Goal: Check status: Check status

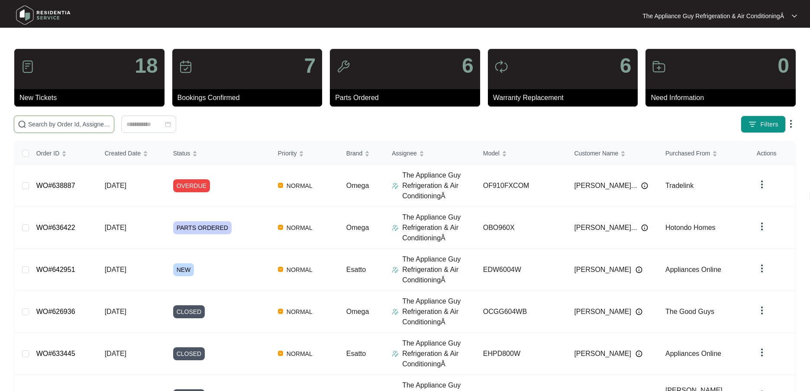
click at [66, 120] on input "text" at bounding box center [69, 124] width 82 height 10
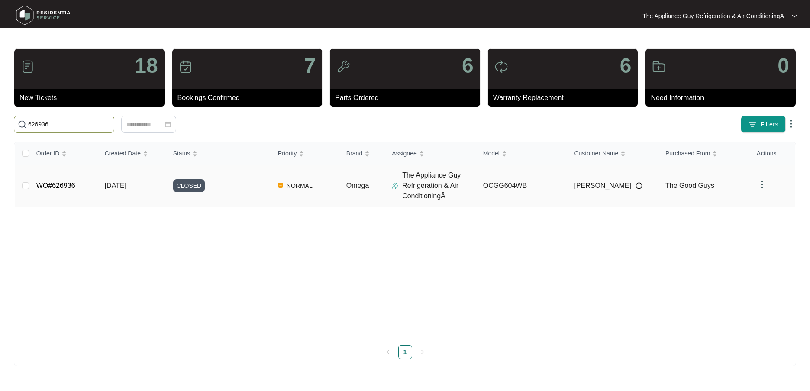
type input "626936"
click at [126, 183] on span "[DATE]" at bounding box center [116, 185] width 22 height 7
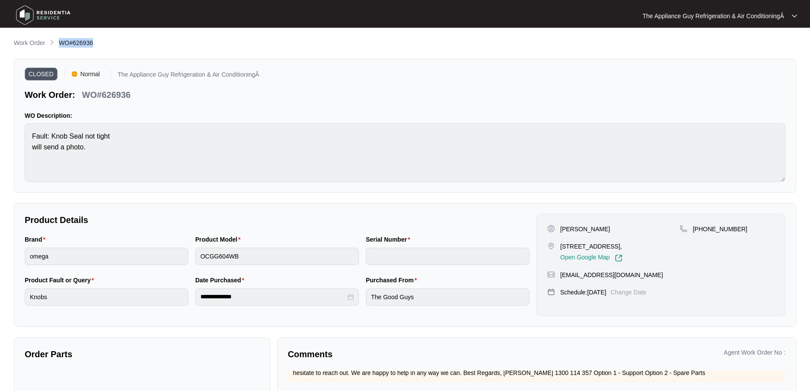
drag, startPoint x: 59, startPoint y: 42, endPoint x: 95, endPoint y: 42, distance: 35.9
click at [95, 42] on div "Work Order WO#626936" at bounding box center [405, 43] width 782 height 10
copy span "WO#626936"
drag, startPoint x: 560, startPoint y: 230, endPoint x: 598, endPoint y: 230, distance: 37.7
click at [598, 230] on div "[PERSON_NAME]" at bounding box center [613, 229] width 132 height 9
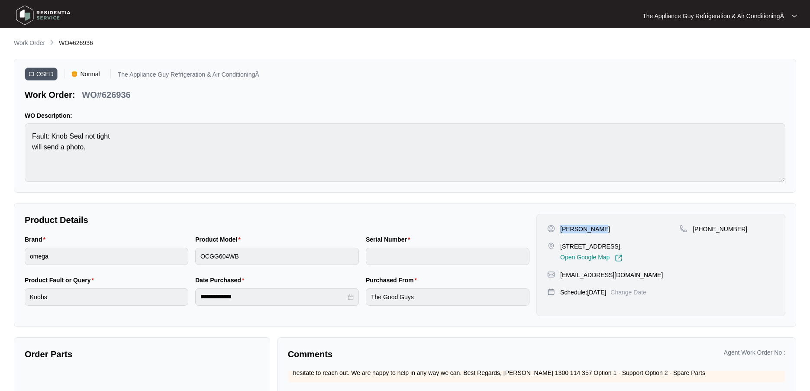
copy p "[PERSON_NAME]"
click at [558, 242] on div "[STREET_ADDRESS], Open Google Map" at bounding box center [613, 252] width 132 height 20
drag, startPoint x: 558, startPoint y: 243, endPoint x: 574, endPoint y: 256, distance: 20.6
click at [576, 257] on div "[STREET_ADDRESS], Open Google Map" at bounding box center [613, 252] width 132 height 20
copy p "[STREET_ADDRESS],"
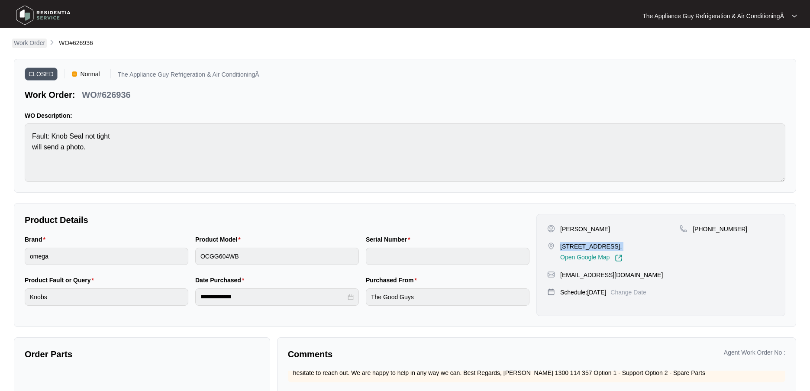
click at [36, 43] on p "Work Order" at bounding box center [29, 43] width 31 height 9
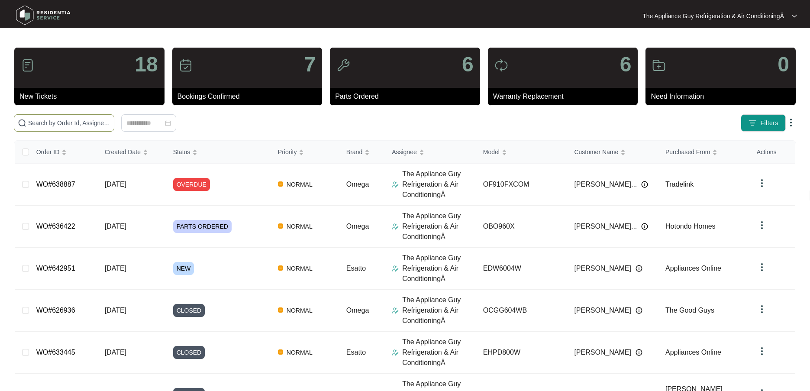
click at [84, 124] on input "text" at bounding box center [69, 123] width 82 height 10
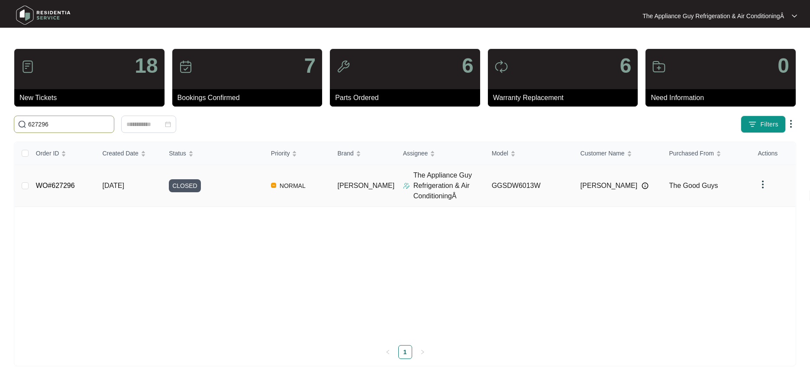
type input "627296"
click at [119, 189] on span "[DATE]" at bounding box center [113, 185] width 22 height 7
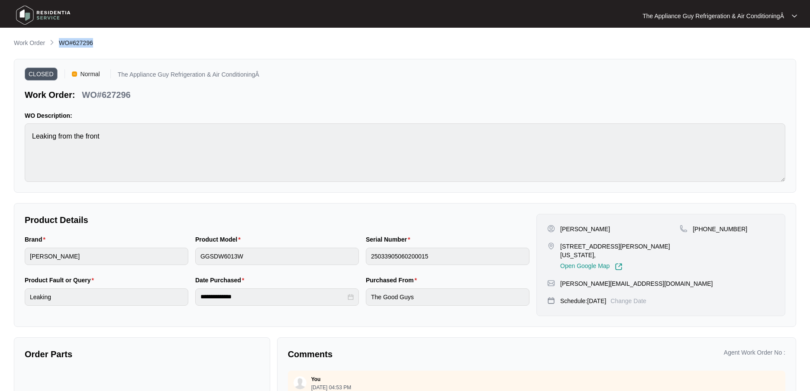
drag, startPoint x: 60, startPoint y: 42, endPoint x: 97, endPoint y: 45, distance: 37.3
click at [97, 45] on div "Work Order WO#627296" at bounding box center [405, 43] width 782 height 10
copy span "WO#627296"
drag, startPoint x: 560, startPoint y: 228, endPoint x: 602, endPoint y: 231, distance: 42.1
click at [602, 231] on div "[PERSON_NAME]" at bounding box center [613, 229] width 132 height 9
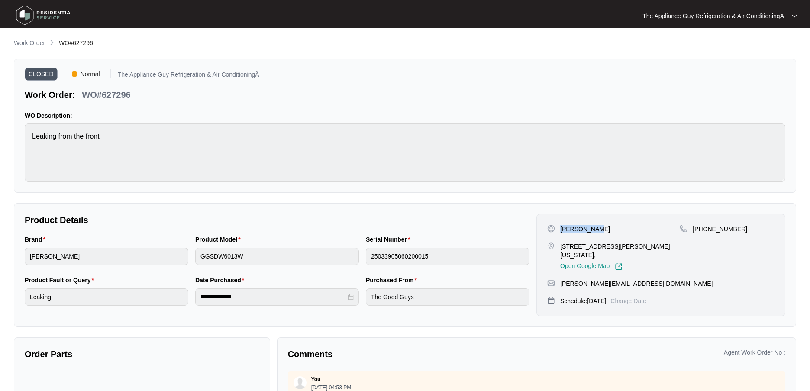
copy p "[PERSON_NAME]"
drag, startPoint x: 559, startPoint y: 247, endPoint x: 648, endPoint y: 246, distance: 88.7
click at [648, 246] on div "[STREET_ADDRESS][PERSON_NAME][US_STATE], Open Google Map" at bounding box center [613, 256] width 132 height 29
copy p "[STREET_ADDRESS][PERSON_NAME][US_STATE]"
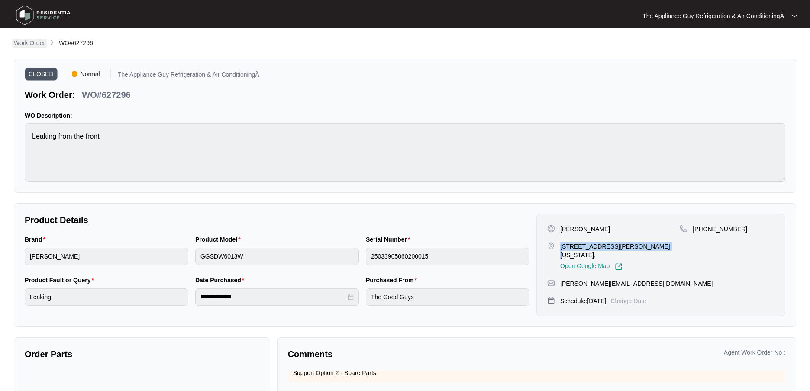
click at [33, 42] on p "Work Order" at bounding box center [29, 43] width 31 height 9
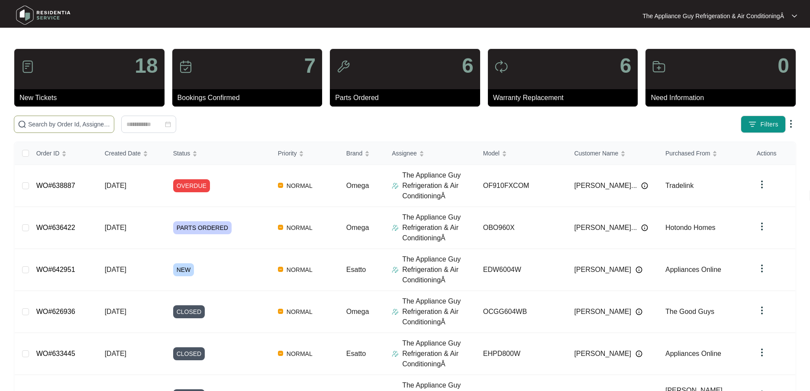
click at [75, 129] on span at bounding box center [64, 124] width 100 height 17
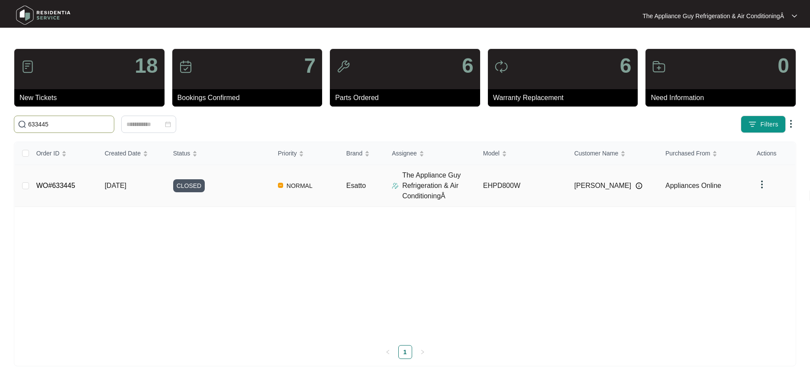
type input "633445"
click at [122, 190] on td "[DATE]" at bounding box center [132, 186] width 68 height 42
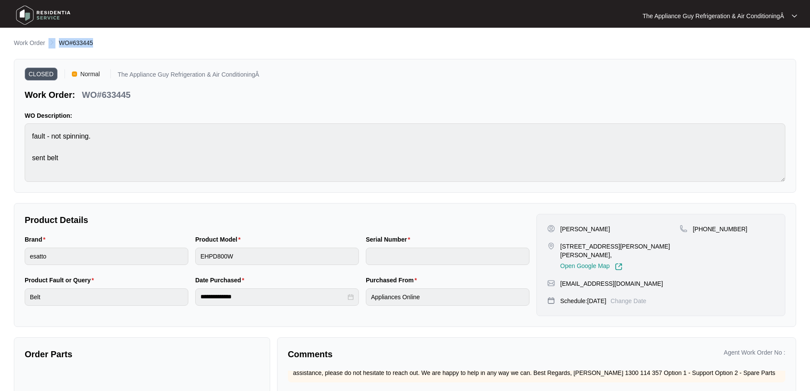
drag, startPoint x: 56, startPoint y: 42, endPoint x: 94, endPoint y: 44, distance: 38.1
click at [93, 44] on ol "Work Order WO#633445" at bounding box center [53, 43] width 79 height 10
copy ol "WO#633445"
click at [560, 226] on p "[PERSON_NAME]" at bounding box center [585, 229] width 50 height 9
drag, startPoint x: 561, startPoint y: 226, endPoint x: 611, endPoint y: 225, distance: 50.6
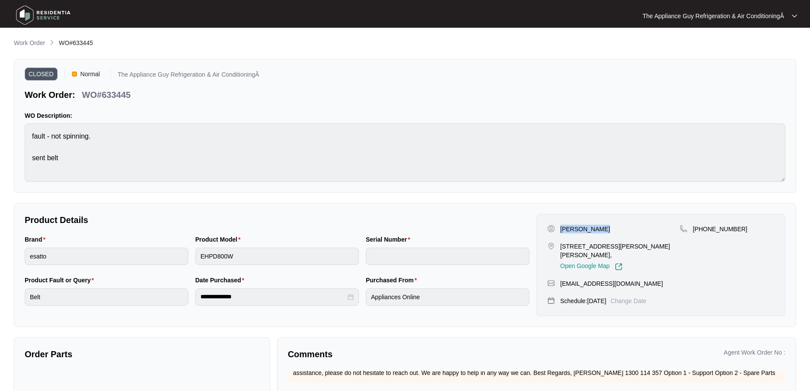
click at [611, 225] on div "[PERSON_NAME]" at bounding box center [613, 229] width 132 height 9
copy p "[PERSON_NAME]"
drag, startPoint x: 560, startPoint y: 248, endPoint x: 669, endPoint y: 247, distance: 109.1
click at [669, 247] on p "[STREET_ADDRESS][PERSON_NAME][PERSON_NAME]," at bounding box center [619, 250] width 119 height 17
copy p "[STREET_ADDRESS][PERSON_NAME][PERSON_NAME]"
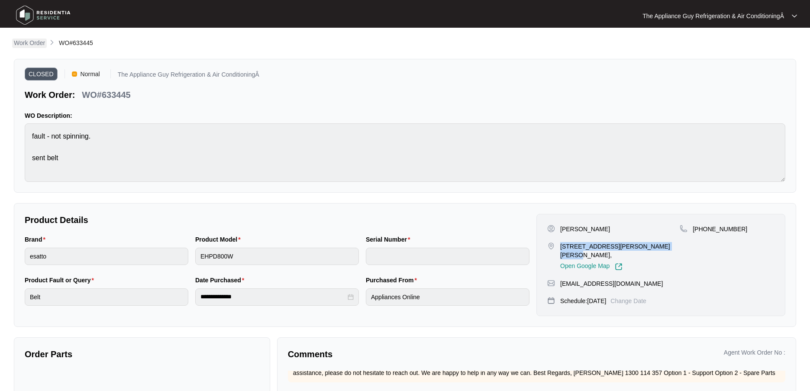
click at [25, 44] on p "Work Order" at bounding box center [29, 43] width 31 height 9
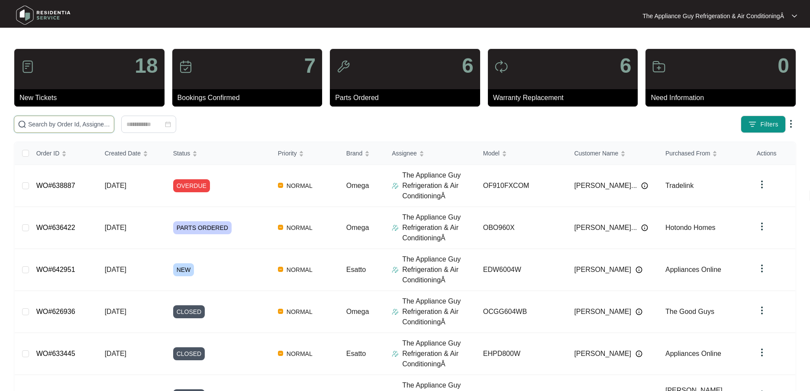
click at [51, 121] on input "text" at bounding box center [69, 124] width 82 height 10
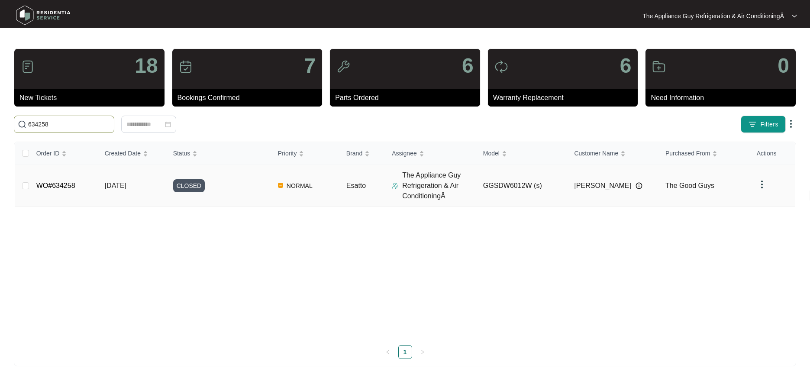
type input "634258"
click at [135, 174] on td "[DATE]" at bounding box center [132, 186] width 68 height 42
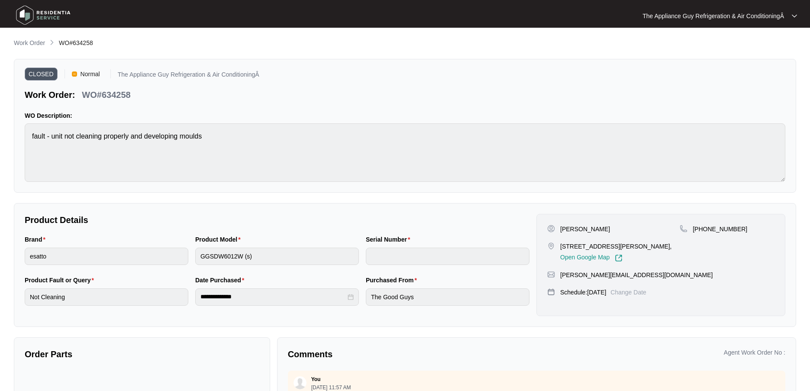
click at [59, 41] on ol "Work Order WO#634258" at bounding box center [53, 43] width 79 height 10
drag, startPoint x: 60, startPoint y: 41, endPoint x: 95, endPoint y: 43, distance: 35.2
click at [95, 43] on div "Work Order WO#634258" at bounding box center [405, 43] width 782 height 10
copy span "WO#634258"
drag, startPoint x: 572, startPoint y: 230, endPoint x: 595, endPoint y: 232, distance: 22.6
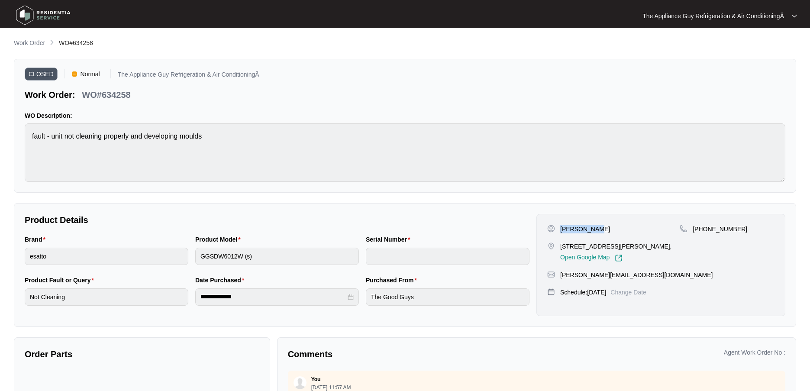
click at [595, 232] on div "[PERSON_NAME]" at bounding box center [613, 229] width 132 height 9
drag, startPoint x: 560, startPoint y: 245, endPoint x: 573, endPoint y: 255, distance: 15.8
click at [573, 251] on p "[STREET_ADDRESS][PERSON_NAME]," at bounding box center [616, 246] width 112 height 9
click at [33, 42] on p "Work Order" at bounding box center [29, 43] width 31 height 9
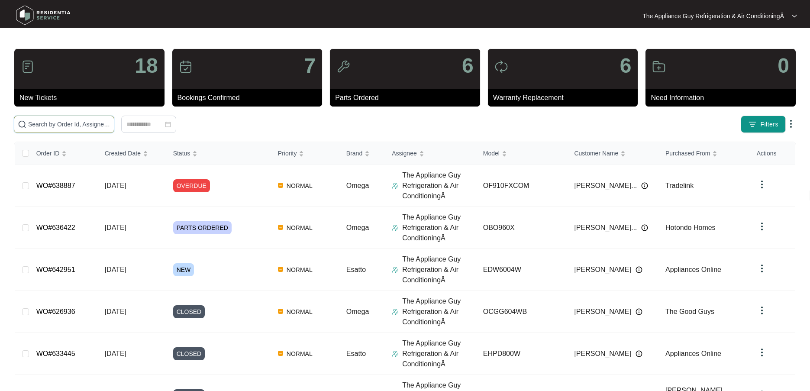
click at [66, 120] on input "text" at bounding box center [69, 124] width 82 height 10
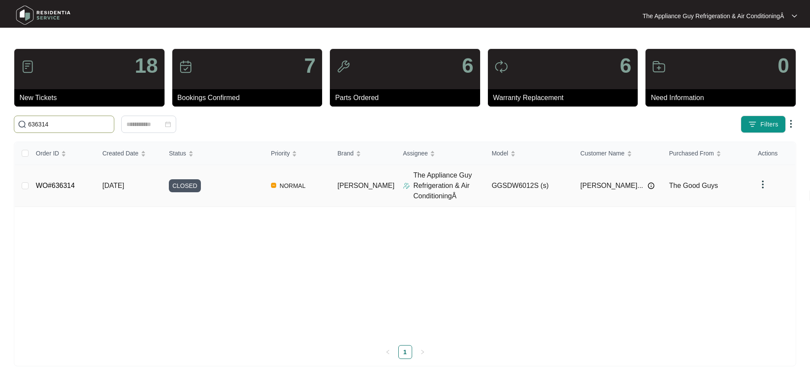
type input "636314"
click at [124, 182] on span "[DATE]" at bounding box center [113, 185] width 22 height 7
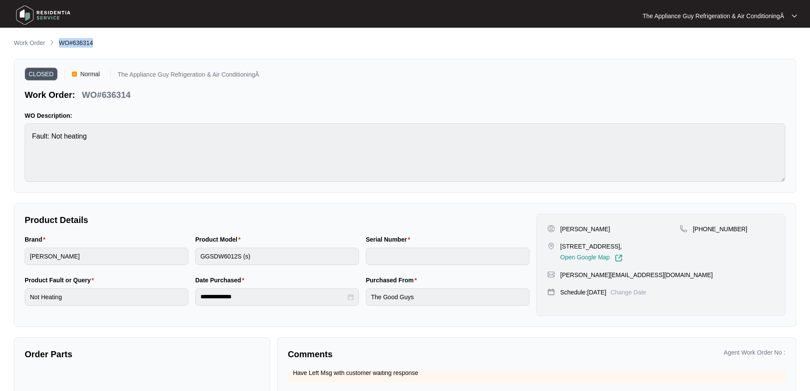
drag, startPoint x: 58, startPoint y: 41, endPoint x: 101, endPoint y: 47, distance: 42.8
click at [101, 47] on div "Work Order WO#636314" at bounding box center [405, 43] width 782 height 10
drag, startPoint x: 560, startPoint y: 228, endPoint x: 606, endPoint y: 228, distance: 46.3
click at [606, 228] on p "[PERSON_NAME]" at bounding box center [585, 229] width 50 height 9
drag, startPoint x: 560, startPoint y: 247, endPoint x: 666, endPoint y: 244, distance: 106.5
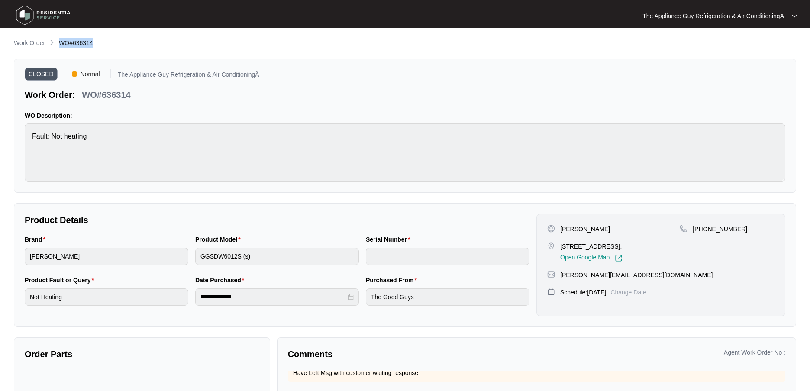
click at [622, 244] on p "[STREET_ADDRESS]," at bounding box center [591, 246] width 62 height 9
click at [36, 45] on p "Work Order" at bounding box center [29, 43] width 31 height 9
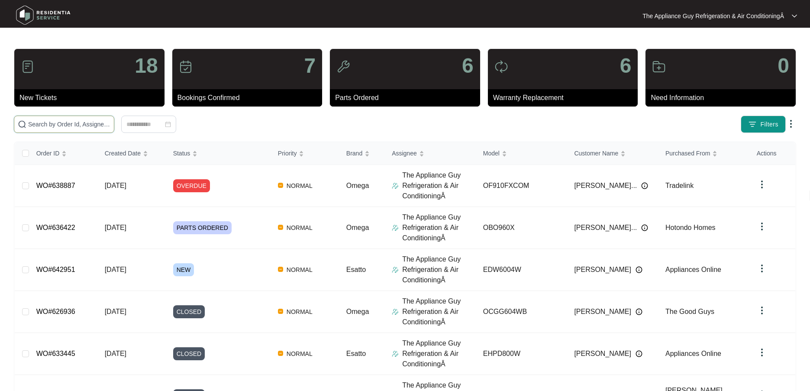
click at [96, 122] on input "text" at bounding box center [69, 124] width 82 height 10
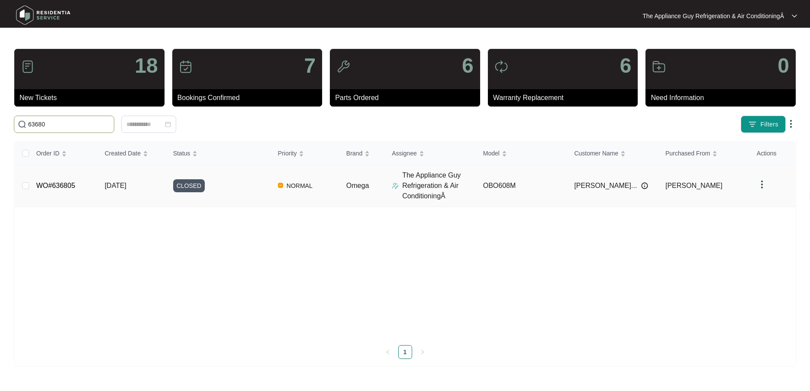
type input "63680"
click at [118, 188] on span "[DATE]" at bounding box center [116, 185] width 22 height 7
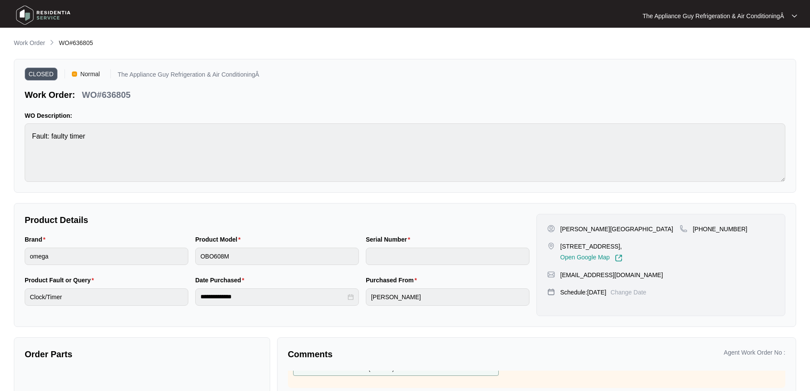
drag, startPoint x: 67, startPoint y: 41, endPoint x: 79, endPoint y: 45, distance: 12.2
click at [84, 44] on ol "Work Order WO#636805" at bounding box center [53, 43] width 79 height 10
drag, startPoint x: 60, startPoint y: 43, endPoint x: 101, endPoint y: 45, distance: 41.1
click at [101, 45] on div "Work Order WO#636805" at bounding box center [405, 43] width 782 height 10
drag, startPoint x: 558, startPoint y: 226, endPoint x: 608, endPoint y: 229, distance: 49.9
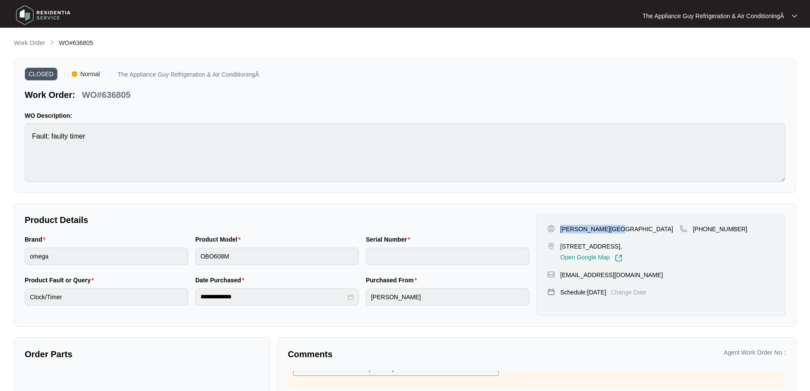
click at [608, 229] on div "[PERSON_NAME][GEOGRAPHIC_DATA]" at bounding box center [613, 229] width 132 height 9
drag, startPoint x: 560, startPoint y: 248, endPoint x: 655, endPoint y: 244, distance: 94.8
click at [655, 244] on div "[STREET_ADDRESS], Open Google Map" at bounding box center [613, 252] width 132 height 20
click at [33, 44] on p "Work Order" at bounding box center [29, 43] width 31 height 9
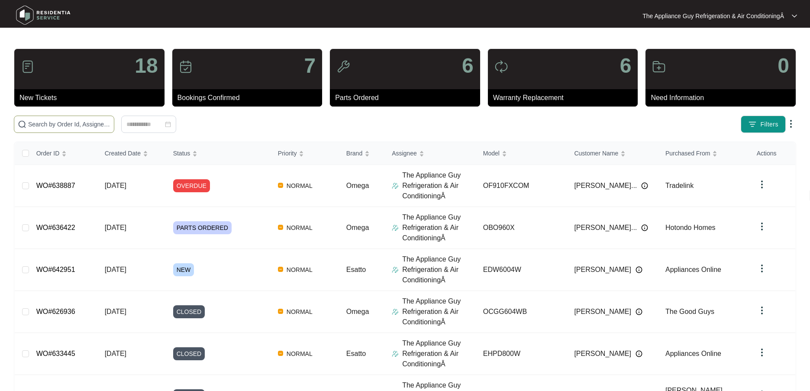
click at [70, 126] on input "text" at bounding box center [69, 124] width 82 height 10
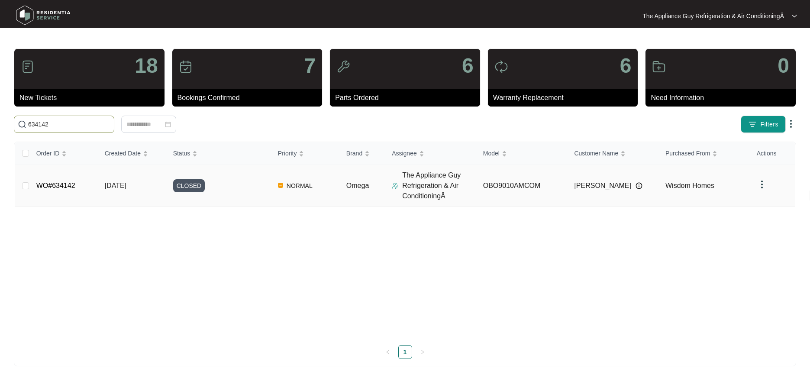
type input "634142"
click at [118, 190] on td "[DATE]" at bounding box center [132, 186] width 68 height 42
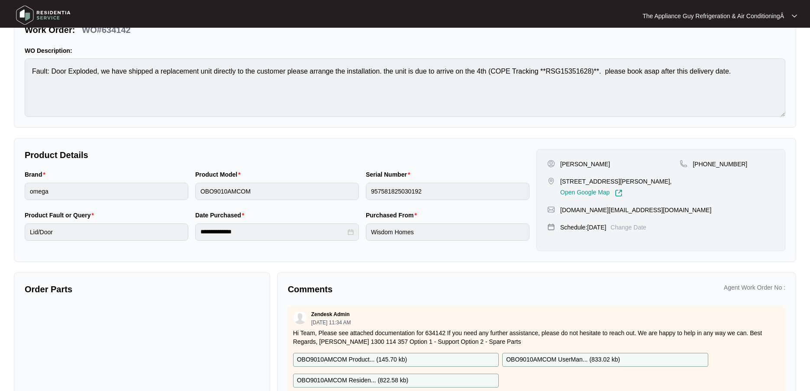
scroll to position [69, 0]
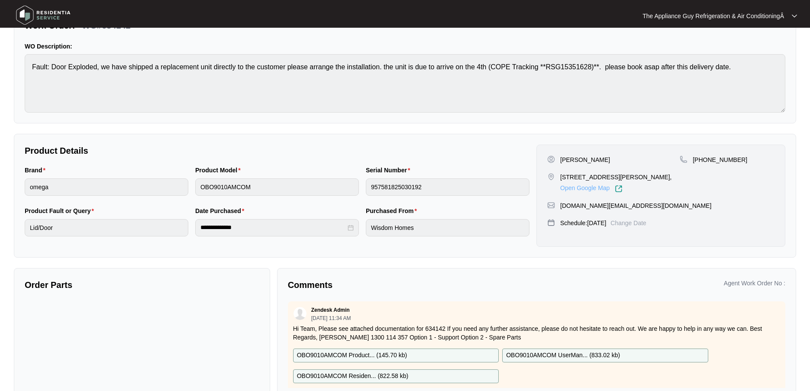
click at [589, 190] on link "Open Google Map" at bounding box center [591, 189] width 62 height 8
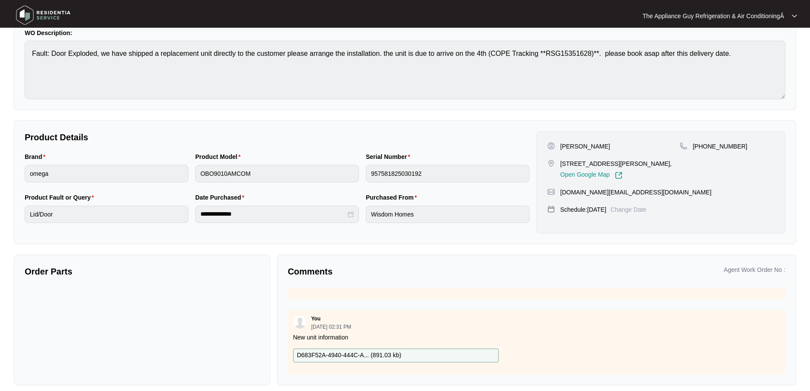
scroll to position [0, 0]
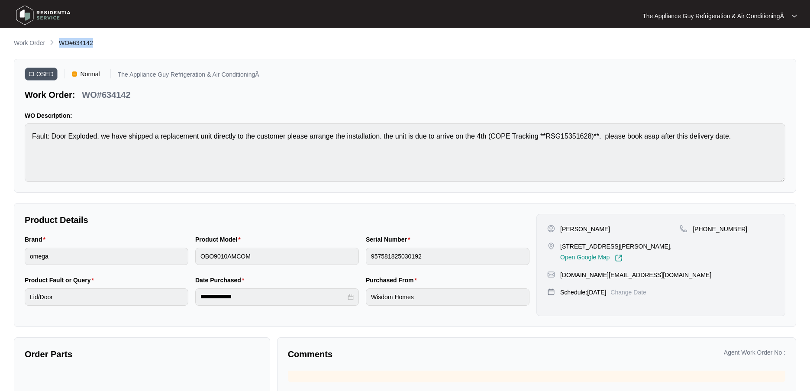
drag, startPoint x: 86, startPoint y: 43, endPoint x: 102, endPoint y: 44, distance: 16.5
click at [103, 44] on div "Work Order WO#634142" at bounding box center [405, 43] width 782 height 10
drag, startPoint x: 560, startPoint y: 228, endPoint x: 604, endPoint y: 227, distance: 43.7
click at [604, 227] on div "[PERSON_NAME]" at bounding box center [613, 229] width 132 height 9
drag, startPoint x: 559, startPoint y: 246, endPoint x: 660, endPoint y: 247, distance: 100.4
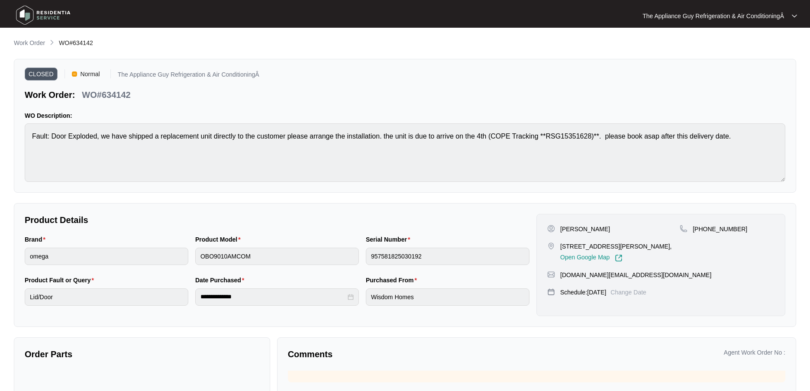
click at [660, 247] on div "[STREET_ADDRESS][PERSON_NAME], Open Google Map" at bounding box center [613, 252] width 132 height 20
click at [38, 42] on p "Work Order" at bounding box center [29, 41] width 31 height 9
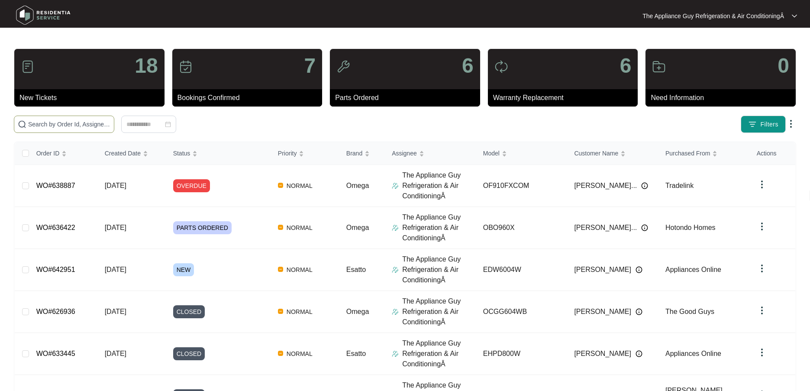
click at [65, 123] on input "text" at bounding box center [69, 124] width 82 height 10
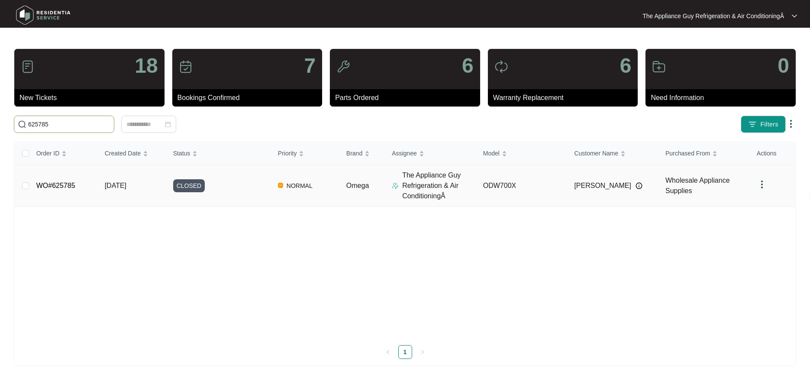
type input "625785"
click at [94, 185] on td "WO#625785" at bounding box center [63, 186] width 68 height 42
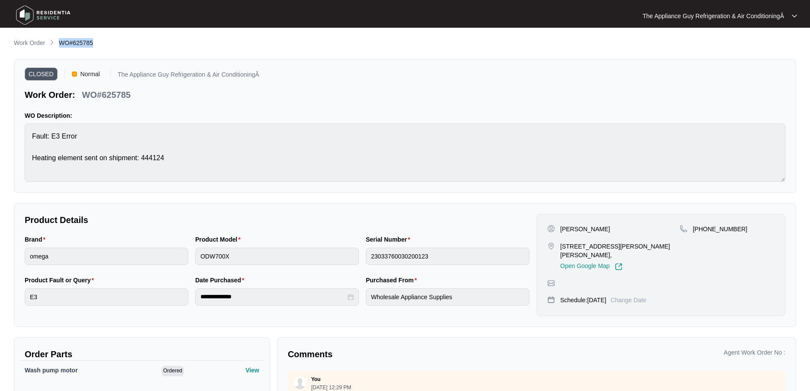
drag, startPoint x: 59, startPoint y: 42, endPoint x: 99, endPoint y: 43, distance: 40.3
click at [98, 43] on div "Work Order WO#625785" at bounding box center [405, 43] width 782 height 10
drag, startPoint x: 560, startPoint y: 229, endPoint x: 600, endPoint y: 228, distance: 40.3
click at [600, 228] on div "[PERSON_NAME]" at bounding box center [613, 229] width 132 height 9
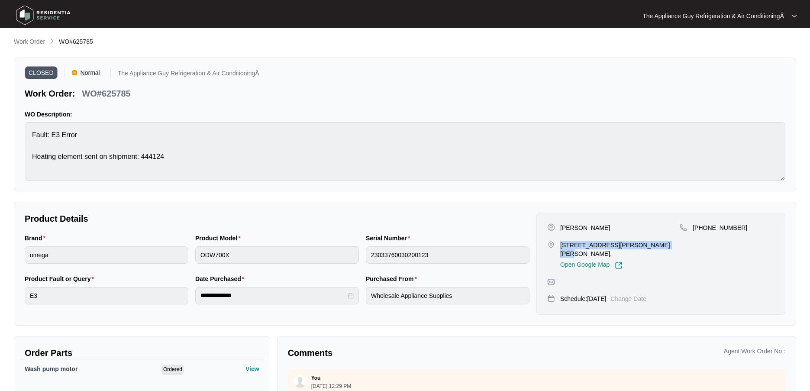
drag, startPoint x: 560, startPoint y: 245, endPoint x: 658, endPoint y: 244, distance: 97.8
click at [658, 244] on p "[STREET_ADDRESS][PERSON_NAME][PERSON_NAME]," at bounding box center [619, 249] width 119 height 17
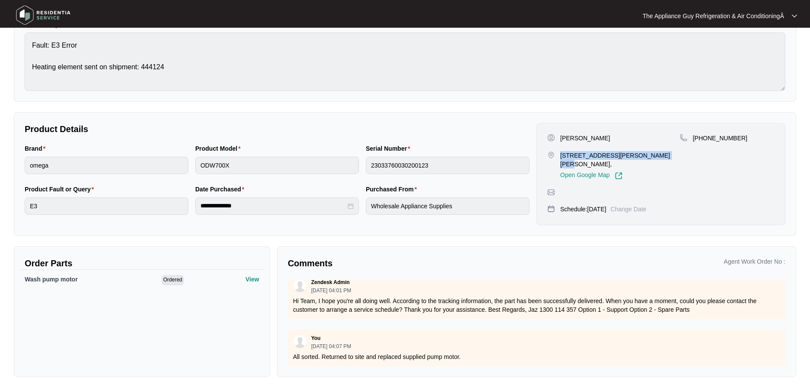
scroll to position [0, 0]
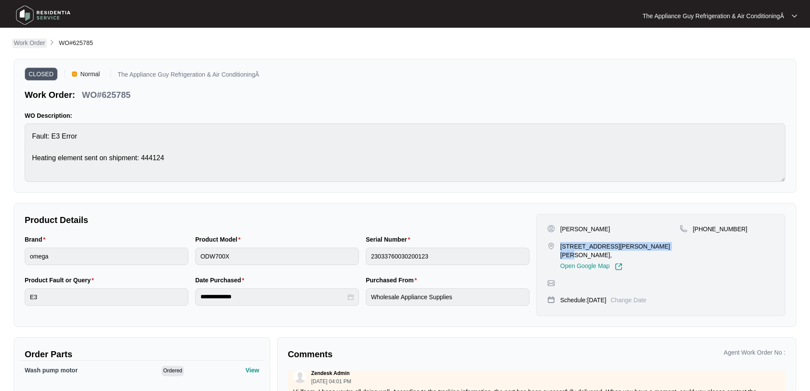
click at [36, 42] on p "Work Order" at bounding box center [29, 43] width 31 height 9
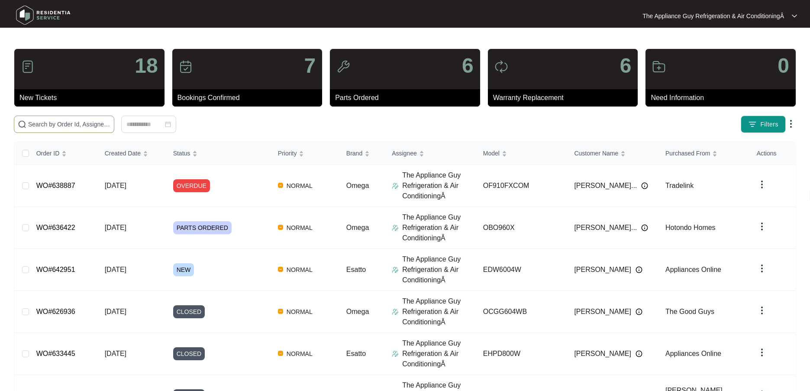
click at [72, 129] on span at bounding box center [64, 124] width 100 height 17
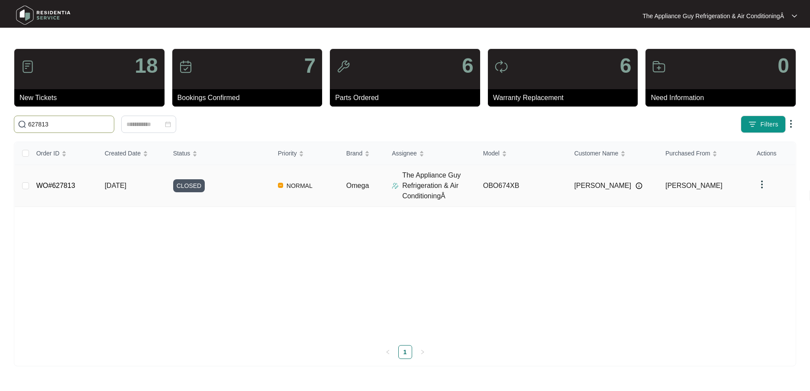
type input "627813"
click at [105, 189] on span "[DATE]" at bounding box center [116, 185] width 22 height 7
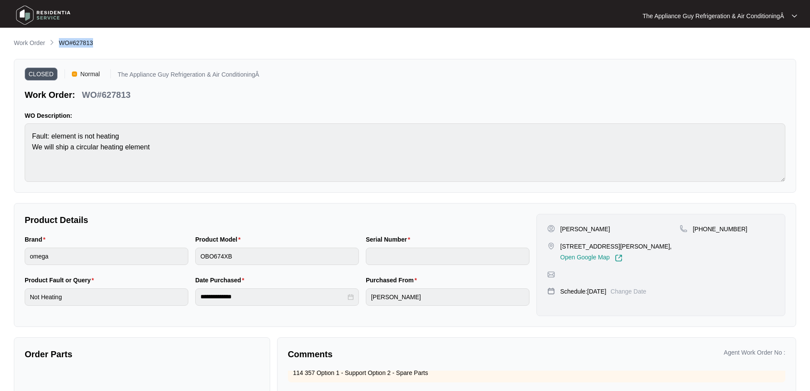
drag, startPoint x: 58, startPoint y: 42, endPoint x: 95, endPoint y: 43, distance: 37.2
click at [95, 43] on div "Work Order WO#627813" at bounding box center [405, 43] width 782 height 10
drag, startPoint x: 563, startPoint y: 228, endPoint x: 577, endPoint y: 229, distance: 14.3
click at [584, 229] on p "[PERSON_NAME]" at bounding box center [585, 228] width 50 height 9
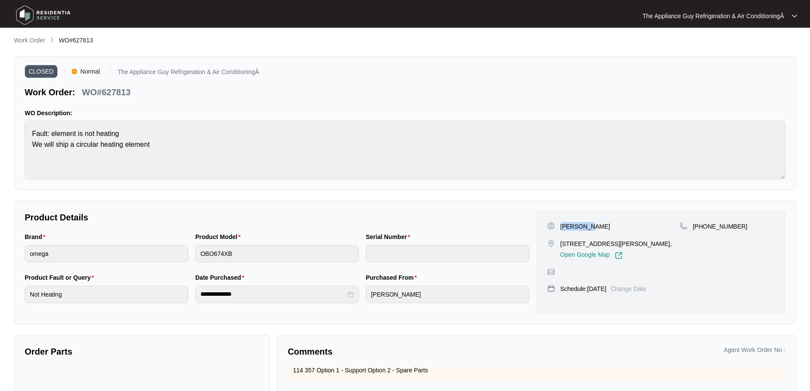
drag, startPoint x: 560, startPoint y: 229, endPoint x: 600, endPoint y: 229, distance: 39.8
click at [600, 229] on div "[PERSON_NAME]" at bounding box center [613, 226] width 132 height 9
drag, startPoint x: 576, startPoint y: 246, endPoint x: 657, endPoint y: 243, distance: 80.5
click at [657, 243] on p "[STREET_ADDRESS][PERSON_NAME]," at bounding box center [616, 244] width 112 height 9
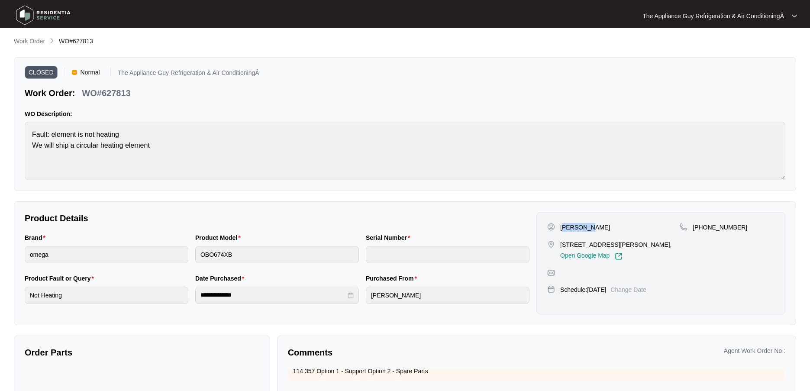
click at [38, 42] on p "Work Order" at bounding box center [29, 41] width 31 height 9
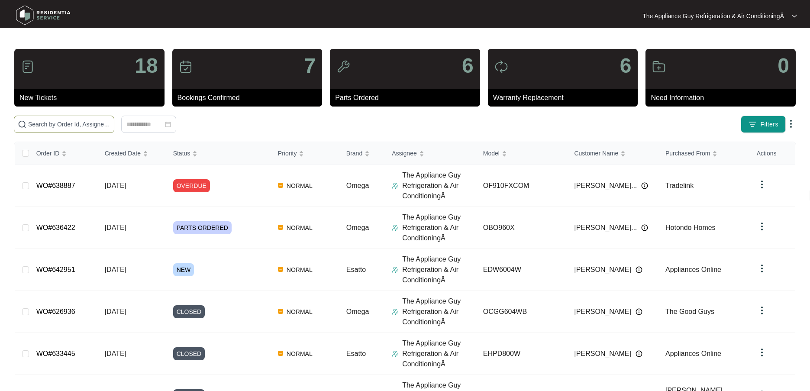
click at [67, 120] on input "text" at bounding box center [69, 124] width 82 height 10
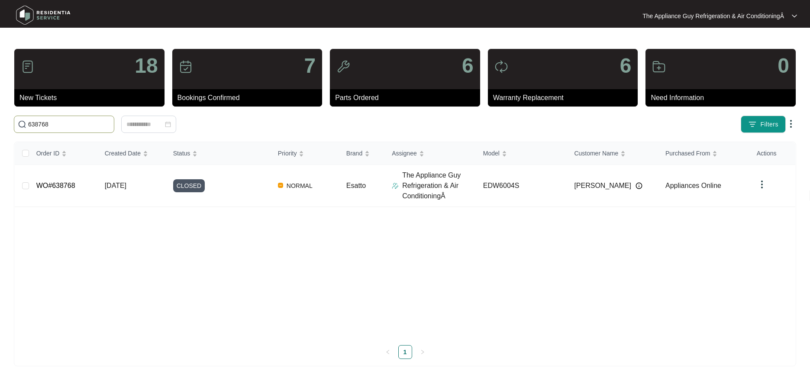
type input "638768"
click at [118, 183] on span "[DATE]" at bounding box center [116, 185] width 22 height 7
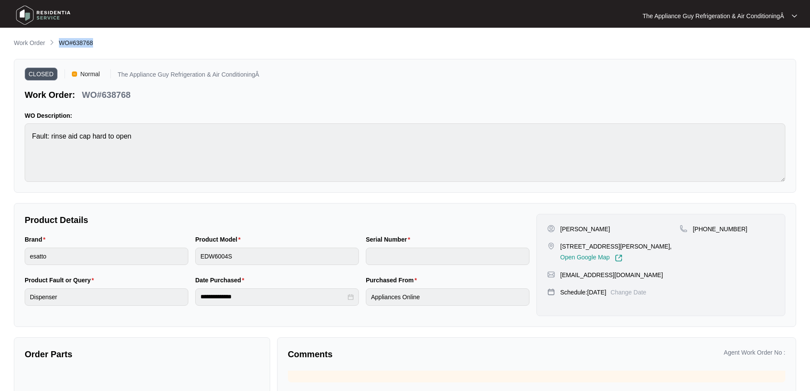
drag, startPoint x: 59, startPoint y: 45, endPoint x: 108, endPoint y: 44, distance: 48.5
click at [108, 44] on div "Work Order WO#638768" at bounding box center [405, 43] width 782 height 10
drag, startPoint x: 560, startPoint y: 228, endPoint x: 597, endPoint y: 228, distance: 37.2
click at [597, 228] on div "[PERSON_NAME]" at bounding box center [613, 229] width 132 height 9
drag, startPoint x: 560, startPoint y: 248, endPoint x: 663, endPoint y: 244, distance: 103.1
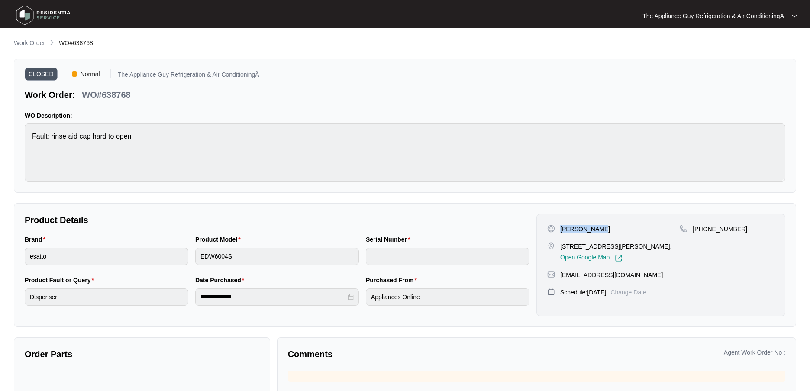
click at [664, 245] on p "[STREET_ADDRESS][PERSON_NAME]," at bounding box center [616, 246] width 112 height 9
click at [31, 45] on p "Work Order" at bounding box center [29, 43] width 31 height 9
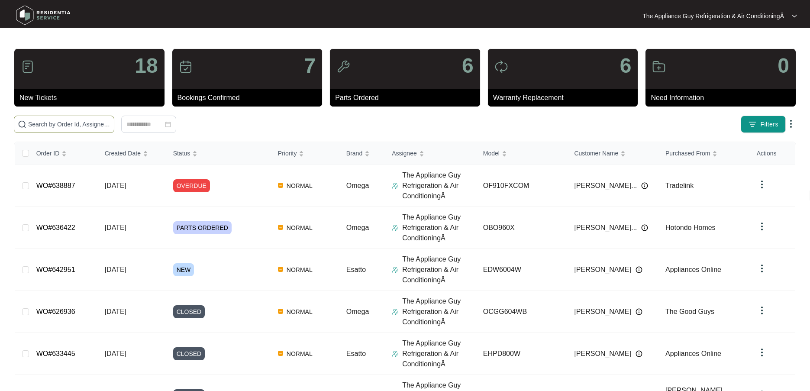
click at [101, 122] on input "text" at bounding box center [69, 124] width 82 height 10
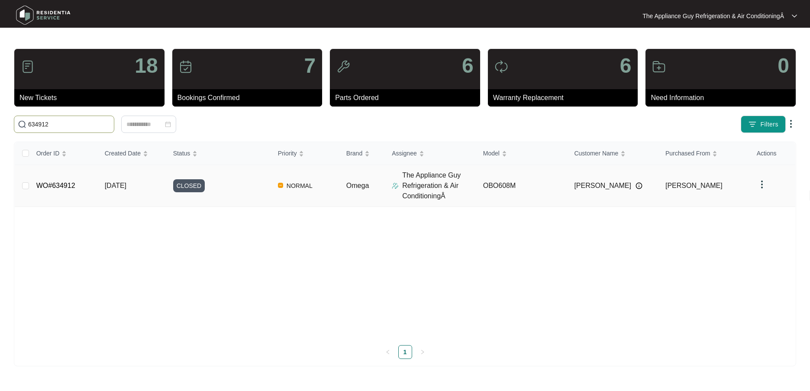
type input "634912"
click at [148, 188] on td "[DATE]" at bounding box center [132, 186] width 68 height 42
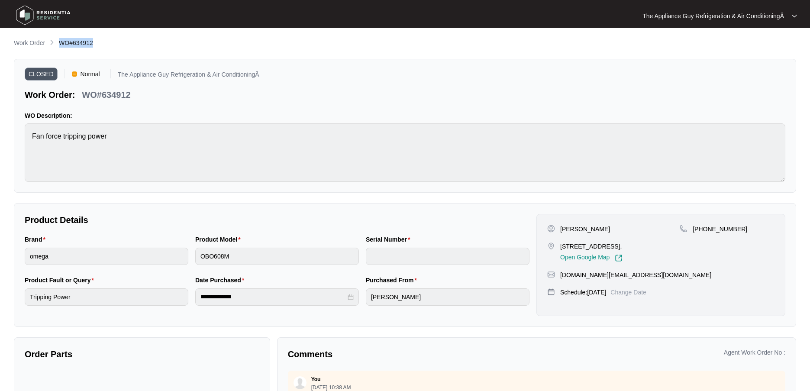
drag, startPoint x: 60, startPoint y: 41, endPoint x: 95, endPoint y: 43, distance: 35.6
click at [95, 43] on div "Work Order WO#634912" at bounding box center [405, 43] width 782 height 10
drag, startPoint x: 559, startPoint y: 227, endPoint x: 608, endPoint y: 228, distance: 48.9
click at [608, 228] on div "[PERSON_NAME]" at bounding box center [613, 229] width 132 height 9
drag, startPoint x: 561, startPoint y: 245, endPoint x: 643, endPoint y: 275, distance: 87.3
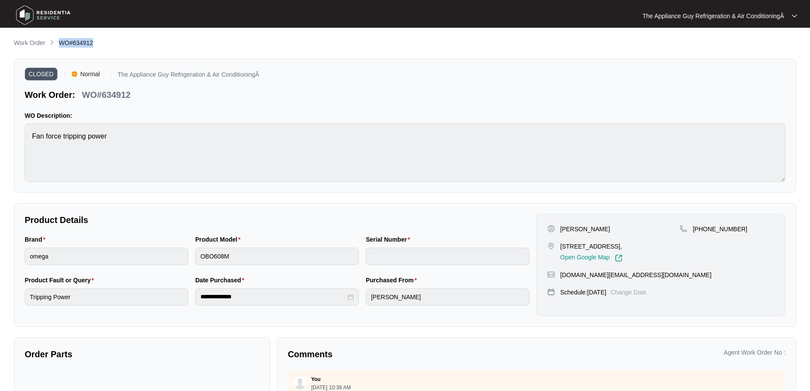
click at [622, 248] on p "[STREET_ADDRESS]," at bounding box center [591, 246] width 62 height 9
click at [33, 44] on p "Work Order" at bounding box center [29, 43] width 31 height 9
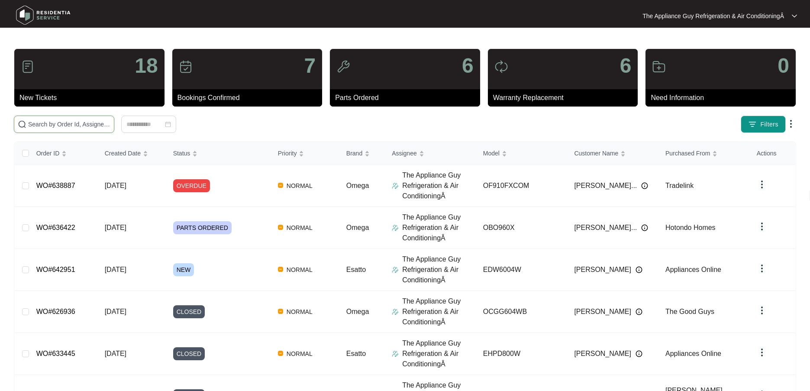
click at [79, 121] on input "text" at bounding box center [69, 124] width 82 height 10
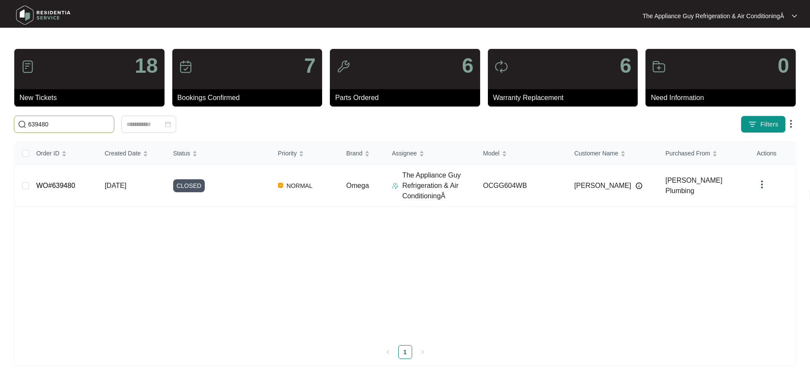
type input "639480"
click at [148, 187] on td "[DATE]" at bounding box center [132, 186] width 68 height 42
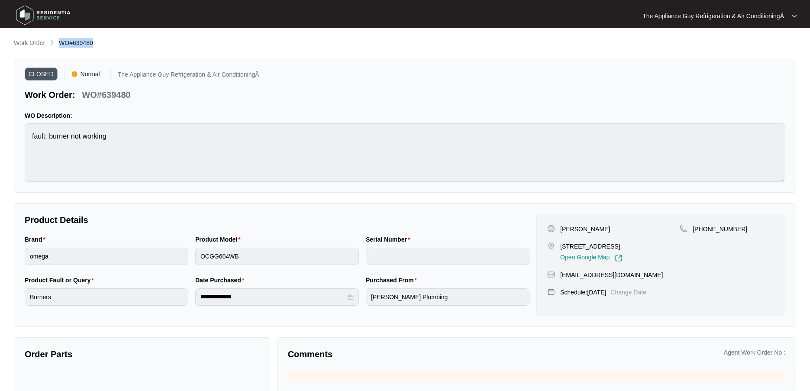
drag, startPoint x: 60, startPoint y: 42, endPoint x: 97, endPoint y: 44, distance: 36.8
click at [97, 44] on div "Work Order WO#639480" at bounding box center [405, 43] width 782 height 10
drag, startPoint x: 561, startPoint y: 227, endPoint x: 580, endPoint y: 228, distance: 18.7
click at [580, 228] on div "[PERSON_NAME]" at bounding box center [613, 229] width 132 height 9
click at [563, 247] on p "[STREET_ADDRESS]," at bounding box center [591, 246] width 62 height 9
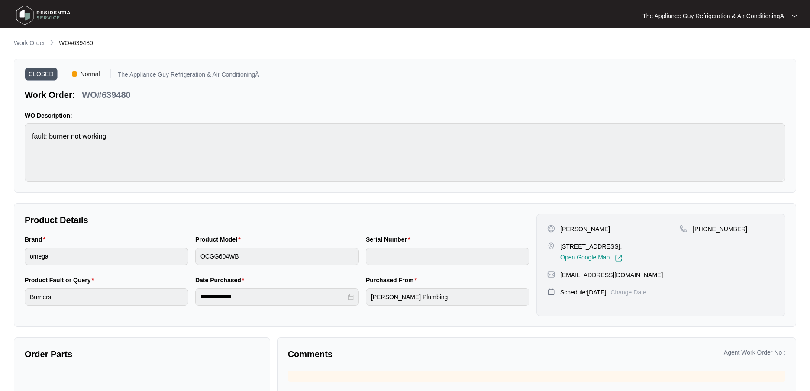
drag, startPoint x: 561, startPoint y: 247, endPoint x: 650, endPoint y: 263, distance: 90.7
click at [622, 245] on p "[STREET_ADDRESS]," at bounding box center [591, 246] width 62 height 9
click at [40, 42] on p "Work Order" at bounding box center [29, 43] width 31 height 9
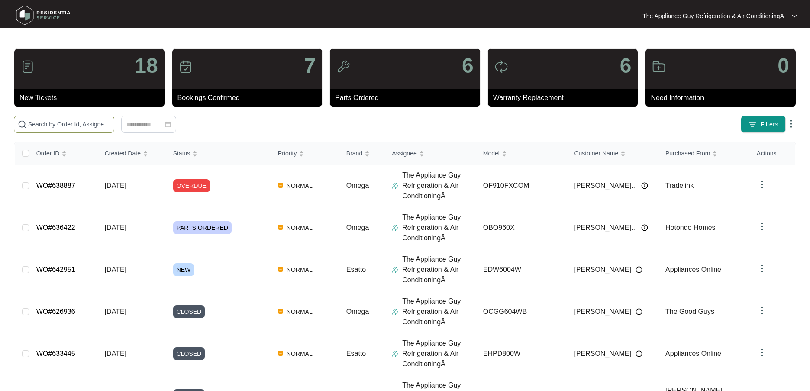
click at [71, 123] on input "text" at bounding box center [69, 124] width 82 height 10
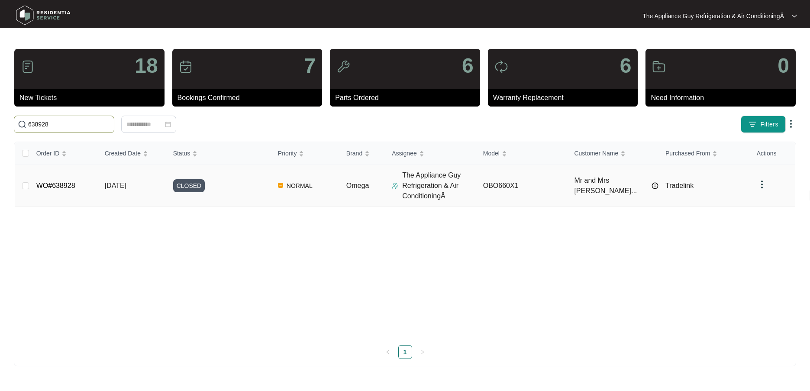
type input "638928"
drag, startPoint x: 147, startPoint y: 205, endPoint x: 143, endPoint y: 195, distance: 11.3
click at [147, 205] on td "[DATE]" at bounding box center [132, 186] width 68 height 42
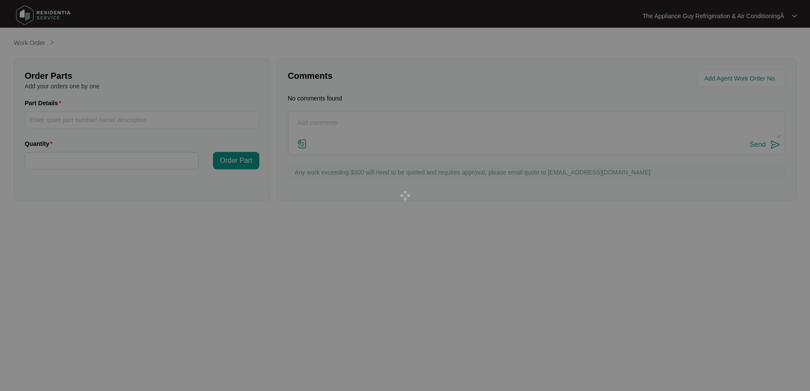
click at [143, 193] on div at bounding box center [405, 195] width 810 height 391
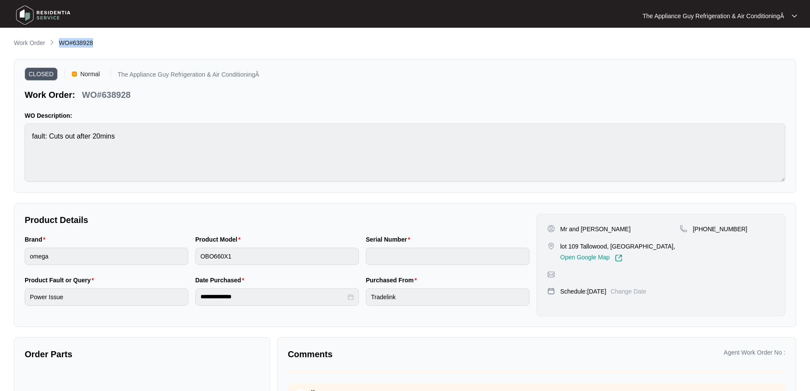
drag, startPoint x: 60, startPoint y: 41, endPoint x: 97, endPoint y: 42, distance: 37.2
click at [97, 42] on div "Work Order WO#638928" at bounding box center [405, 43] width 782 height 10
drag, startPoint x: 559, startPoint y: 228, endPoint x: 609, endPoint y: 232, distance: 50.8
click at [613, 227] on div "Mr and [PERSON_NAME]" at bounding box center [613, 229] width 132 height 9
drag, startPoint x: 582, startPoint y: 247, endPoint x: 637, endPoint y: 247, distance: 54.5
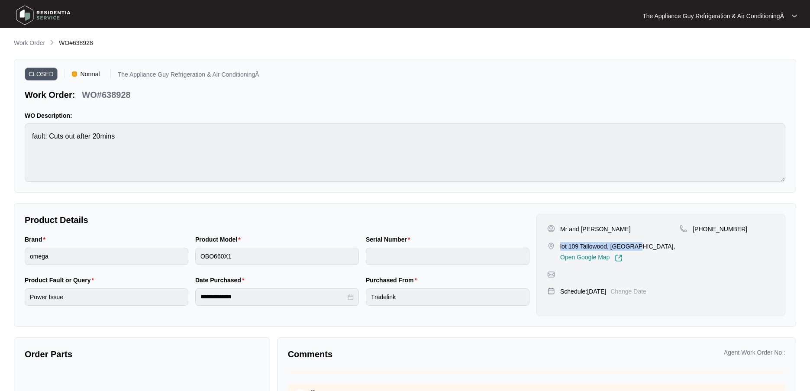
click at [637, 247] on div "lot 109 Tallowood, [GEOGRAPHIC_DATA], Open Google Map" at bounding box center [613, 252] width 132 height 20
click at [31, 42] on p "Work Order" at bounding box center [29, 43] width 31 height 9
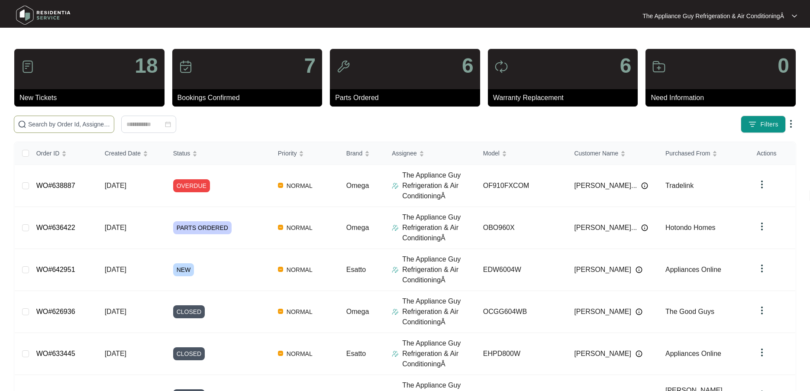
click at [39, 124] on input "text" at bounding box center [69, 124] width 82 height 10
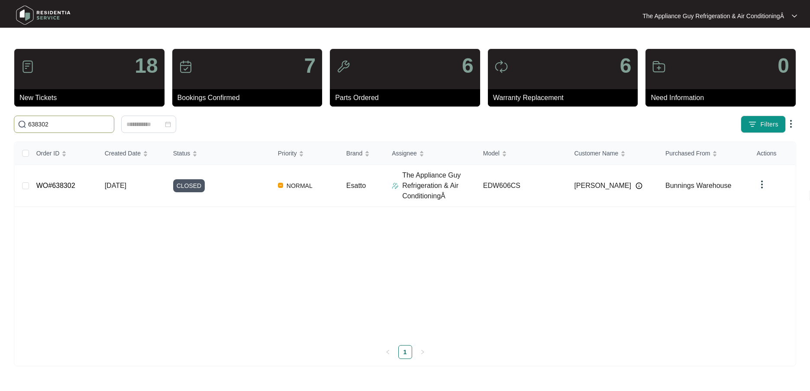
type input "638302"
click at [135, 192] on td "[DATE]" at bounding box center [132, 186] width 68 height 42
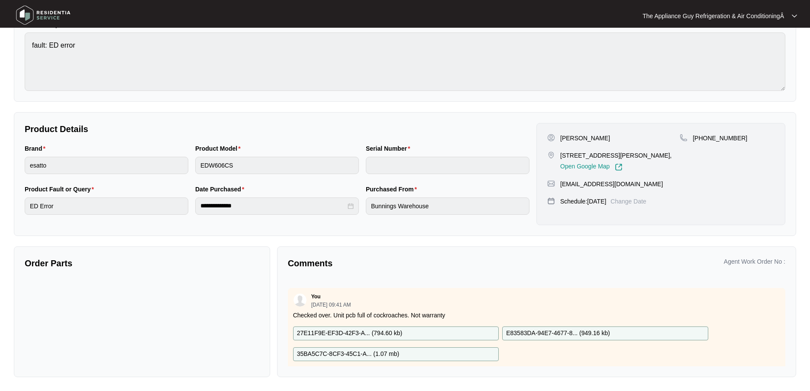
scroll to position [77, 0]
drag, startPoint x: 560, startPoint y: 138, endPoint x: 588, endPoint y: 136, distance: 28.2
click at [588, 136] on div "[PERSON_NAME]" at bounding box center [613, 138] width 132 height 9
drag, startPoint x: 560, startPoint y: 153, endPoint x: 616, endPoint y: 176, distance: 61.2
click at [659, 154] on p "[STREET_ADDRESS][PERSON_NAME]," at bounding box center [616, 155] width 112 height 9
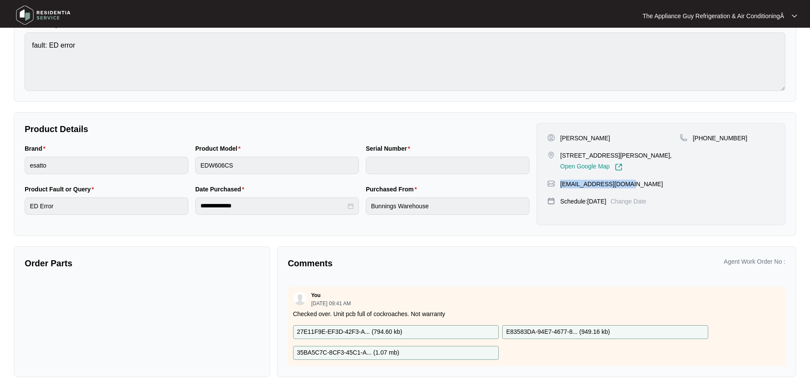
drag, startPoint x: 559, startPoint y: 194, endPoint x: 613, endPoint y: 192, distance: 53.7
click at [617, 188] on div "[EMAIL_ADDRESS][DOMAIN_NAME]" at bounding box center [660, 184] width 227 height 9
drag, startPoint x: 703, startPoint y: 139, endPoint x: 754, endPoint y: 137, distance: 51.1
click at [740, 137] on div "[PHONE_NUMBER]" at bounding box center [726, 138] width 95 height 9
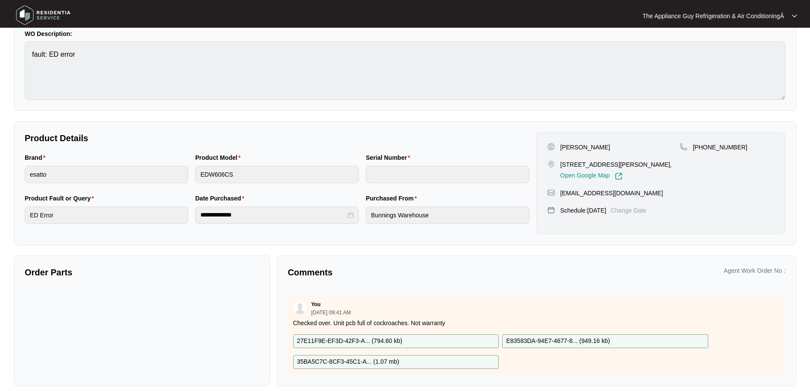
scroll to position [83, 0]
click at [562, 164] on div "[STREET_ADDRESS][PERSON_NAME], Open Google Map" at bounding box center [613, 169] width 132 height 20
drag, startPoint x: 561, startPoint y: 164, endPoint x: 609, endPoint y: 162, distance: 47.6
click at [609, 162] on p "[STREET_ADDRESS][PERSON_NAME]," at bounding box center [616, 163] width 112 height 9
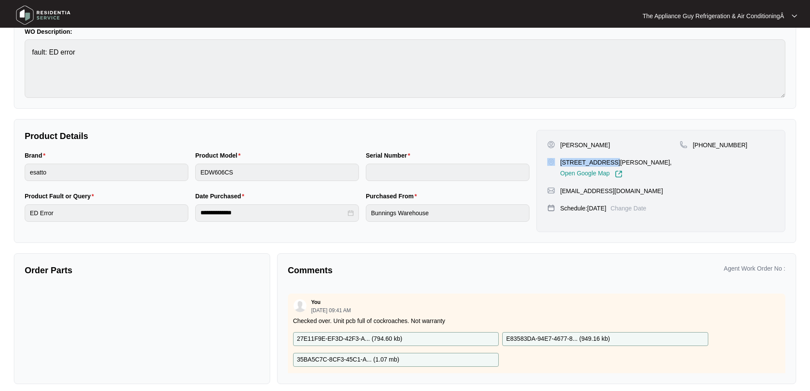
drag, startPoint x: 608, startPoint y: 162, endPoint x: 555, endPoint y: 163, distance: 52.4
click at [555, 163] on div "[STREET_ADDRESS][PERSON_NAME], Open Google Map" at bounding box center [613, 168] width 132 height 20
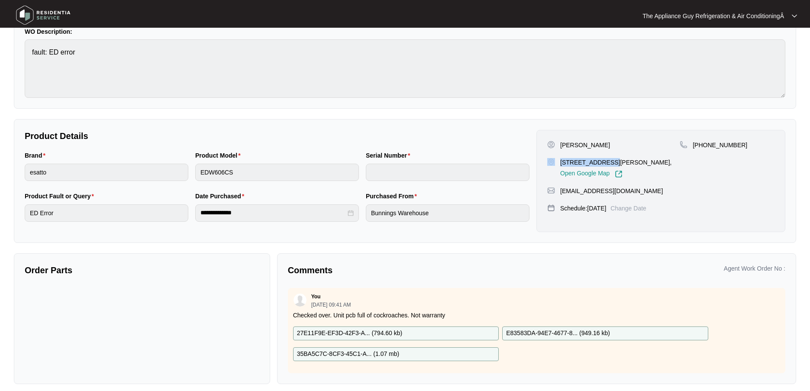
scroll to position [0, 0]
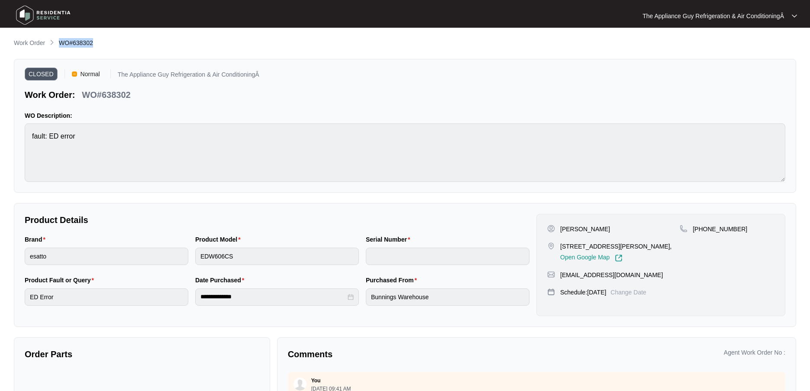
drag, startPoint x: 60, startPoint y: 42, endPoint x: 97, endPoint y: 40, distance: 36.4
click at [97, 39] on div "Work Order WO#638302" at bounding box center [405, 43] width 782 height 10
click at [33, 42] on p "Work Order" at bounding box center [29, 43] width 31 height 9
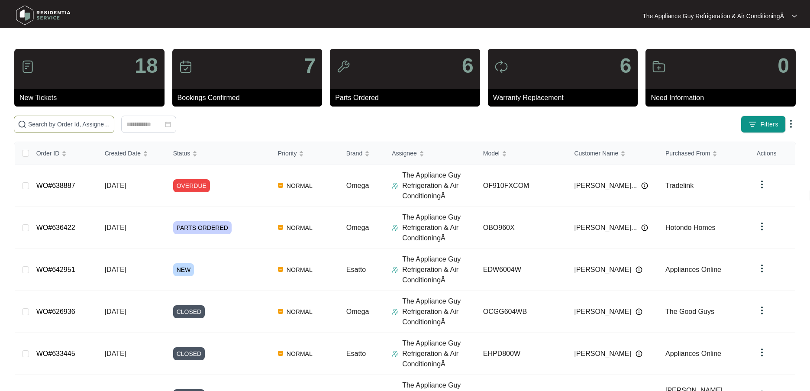
click at [82, 123] on input "text" at bounding box center [69, 124] width 82 height 10
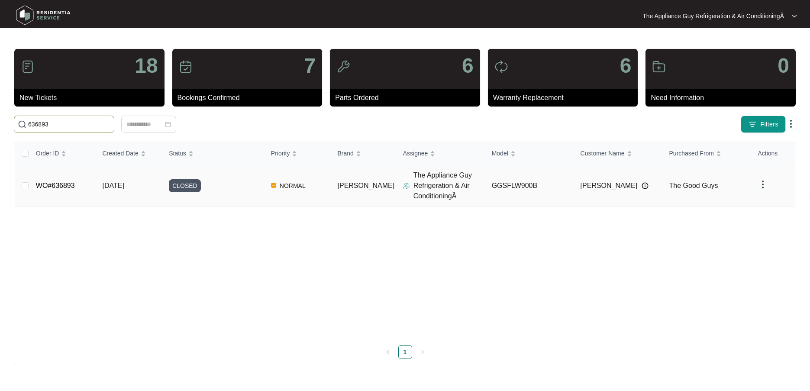
type input "636893"
click at [113, 184] on span "[DATE]" at bounding box center [113, 185] width 22 height 7
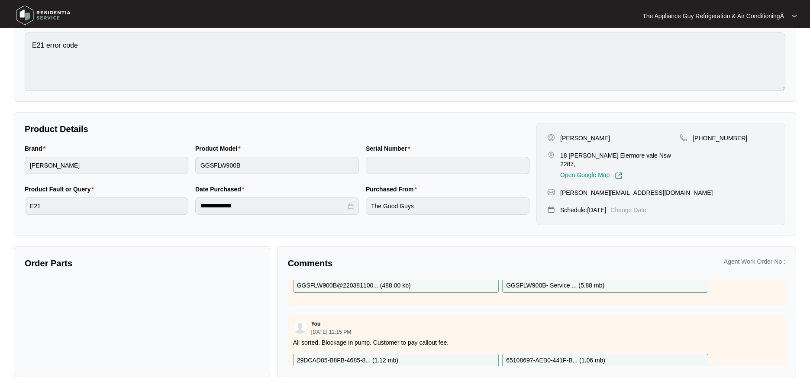
scroll to position [61, 0]
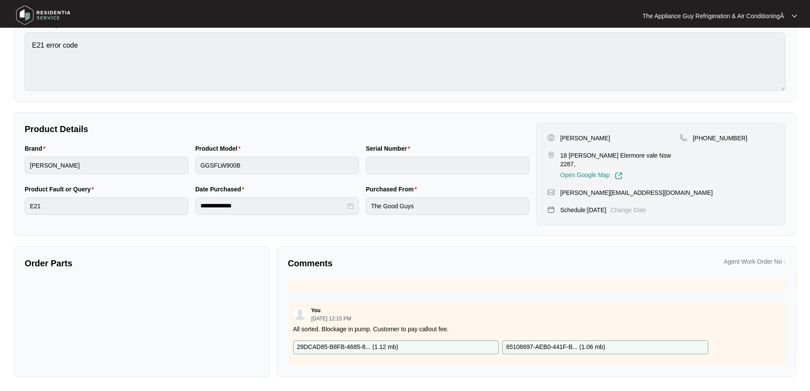
drag, startPoint x: 558, startPoint y: 135, endPoint x: 606, endPoint y: 138, distance: 48.2
click at [606, 139] on div "[PERSON_NAME]" at bounding box center [613, 138] width 132 height 9
click at [559, 188] on div "[PERSON_NAME][EMAIL_ADDRESS][DOMAIN_NAME]" at bounding box center [660, 192] width 227 height 9
drag, startPoint x: 580, startPoint y: 181, endPoint x: 645, endPoint y: 183, distance: 64.5
click at [645, 188] on div "[PERSON_NAME][EMAIL_ADDRESS][DOMAIN_NAME]" at bounding box center [660, 192] width 227 height 9
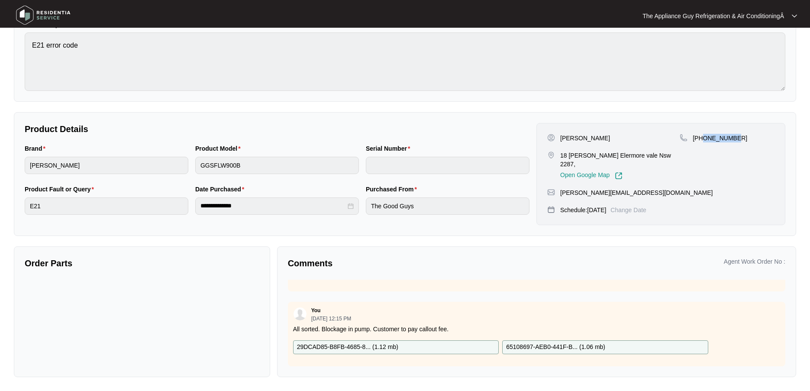
drag, startPoint x: 722, startPoint y: 138, endPoint x: 744, endPoint y: 139, distance: 22.1
click at [740, 139] on div "[PHONE_NUMBER]" at bounding box center [726, 138] width 95 height 9
drag, startPoint x: 561, startPoint y: 154, endPoint x: 592, endPoint y: 155, distance: 31.2
click at [592, 155] on p "18 [PERSON_NAME] Elermore vale Nsw 2287," at bounding box center [619, 159] width 119 height 17
drag, startPoint x: 620, startPoint y: 156, endPoint x: 633, endPoint y: 156, distance: 13.0
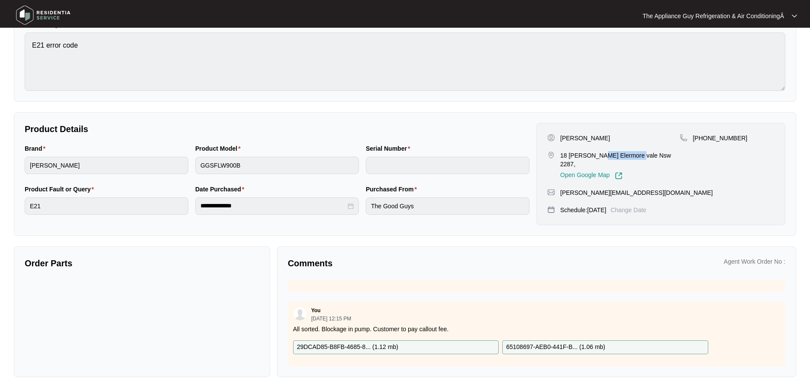
click at [633, 156] on p "18 [PERSON_NAME] Elermore vale Nsw 2287," at bounding box center [619, 159] width 119 height 17
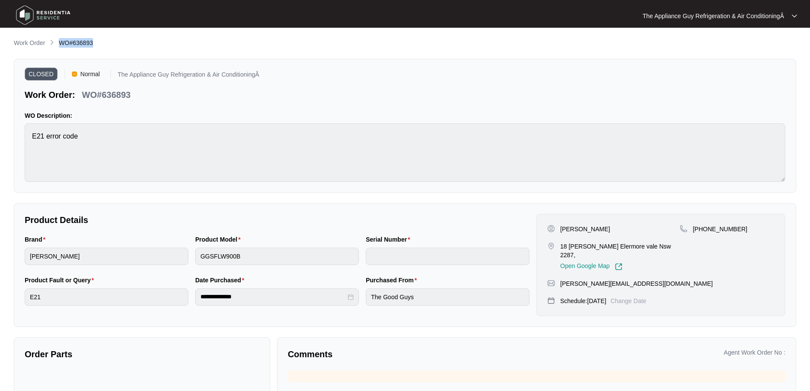
drag, startPoint x: 60, startPoint y: 44, endPoint x: 106, endPoint y: 42, distance: 45.5
click at [106, 42] on div "Work Order WO#636893" at bounding box center [405, 43] width 782 height 10
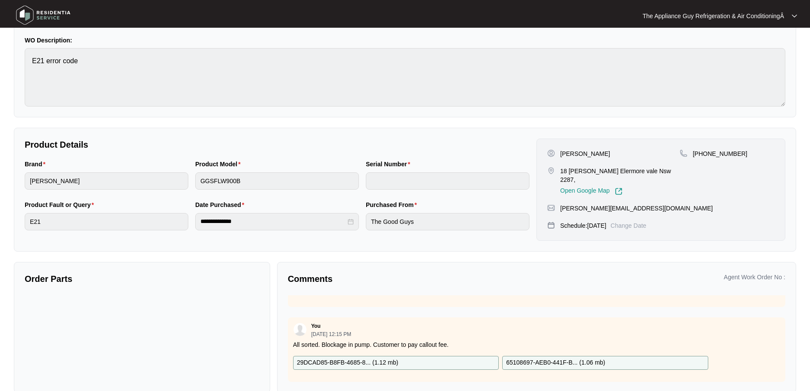
scroll to position [91, 0]
